Goal: Information Seeking & Learning: Learn about a topic

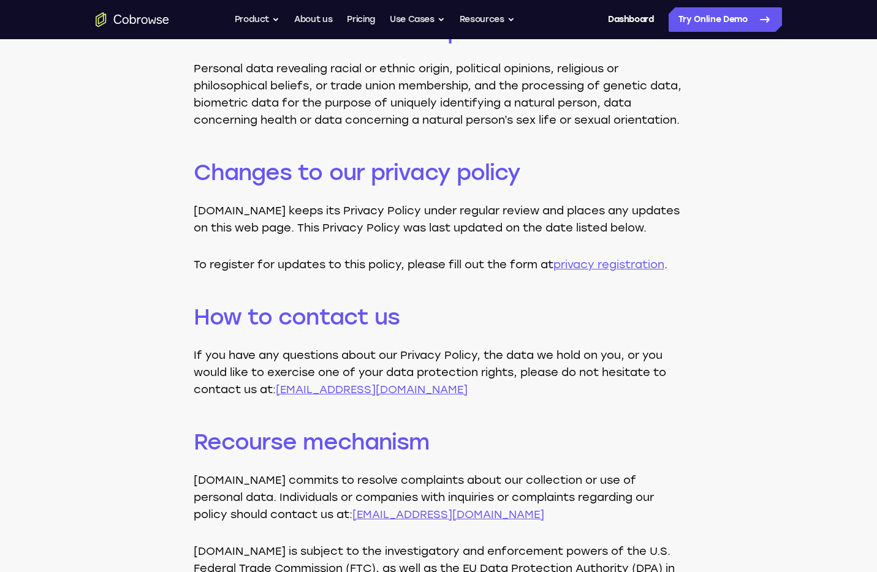
scroll to position [752, 0]
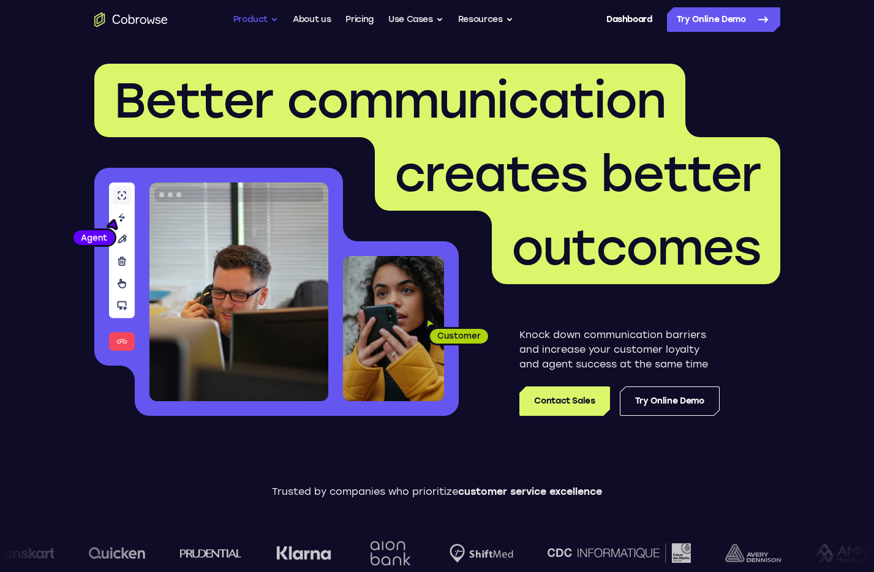
click at [245, 25] on button "Product" at bounding box center [255, 19] width 45 height 25
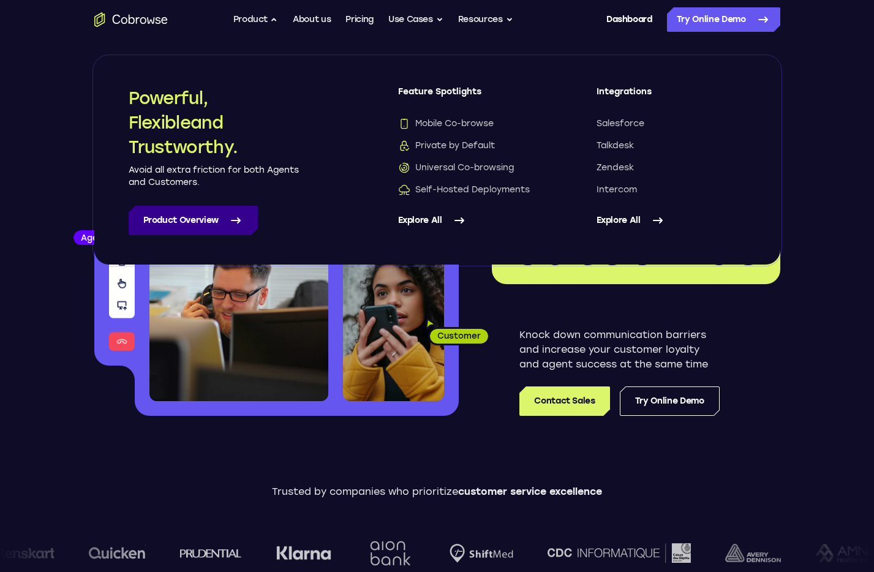
click at [219, 225] on link "Product Overview" at bounding box center [193, 220] width 129 height 29
